Goal: Find contact information: Find contact information

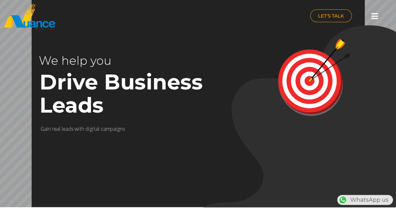
click at [374, 16] on icon at bounding box center [374, 16] width 7 height 8
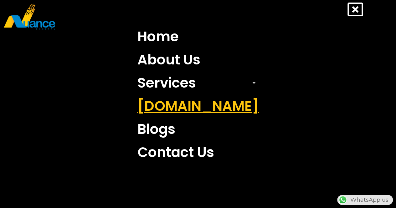
click at [191, 104] on link "[DOMAIN_NAME]" at bounding box center [198, 105] width 131 height 23
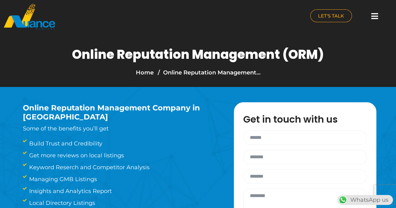
click at [371, 16] on icon at bounding box center [374, 16] width 7 height 8
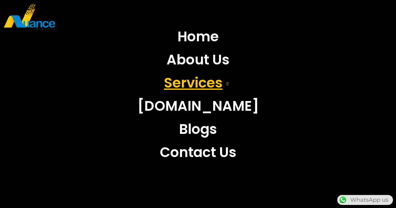
click at [204, 79] on link "Services" at bounding box center [198, 82] width 131 height 23
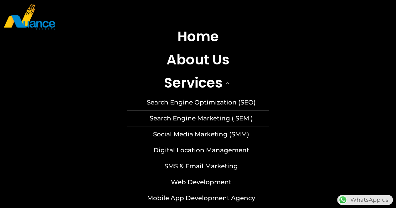
click at [221, 99] on link "Search Engine Optimization (SEO)" at bounding box center [198, 102] width 142 height 16
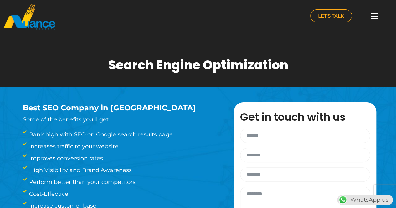
click at [375, 18] on icon at bounding box center [374, 16] width 7 height 8
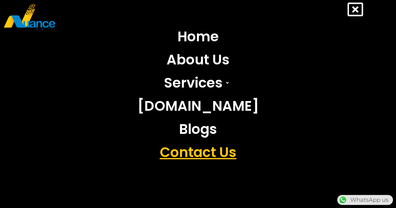
click at [182, 154] on link "Contact Us" at bounding box center [198, 152] width 131 height 23
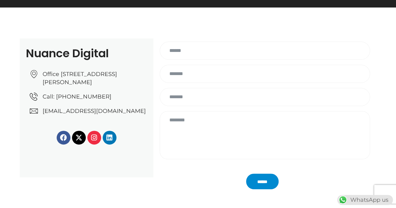
scroll to position [63, 0]
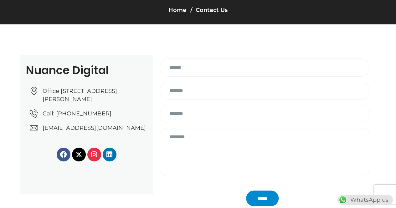
click at [80, 94] on span "Office [STREET_ADDRESS][PERSON_NAME]" at bounding box center [94, 95] width 106 height 16
